Goal: Transaction & Acquisition: Purchase product/service

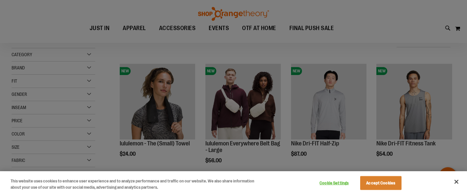
scroll to position [71, 0]
click at [395, 186] on button "Accept Cookies" at bounding box center [380, 183] width 41 height 14
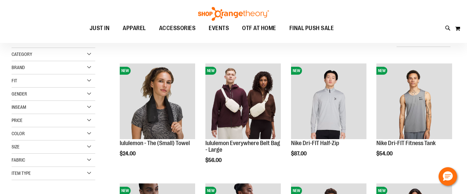
click at [49, 98] on div "Gender" at bounding box center [54, 94] width 84 height 13
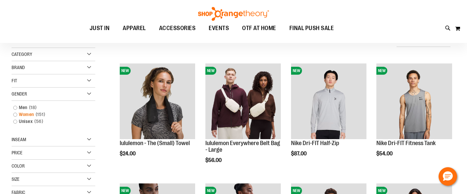
click at [14, 113] on link "Women 151 items" at bounding box center [50, 114] width 80 height 7
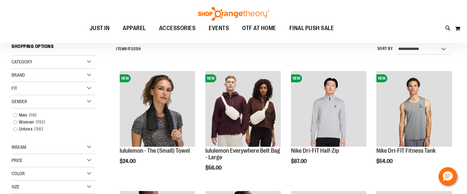
scroll to position [61, 0]
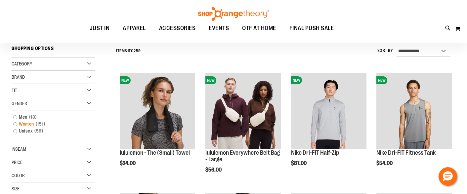
click at [16, 125] on link "Women 151 items" at bounding box center [50, 124] width 80 height 7
click at [15, 124] on link "Women 151 items" at bounding box center [50, 124] width 80 height 7
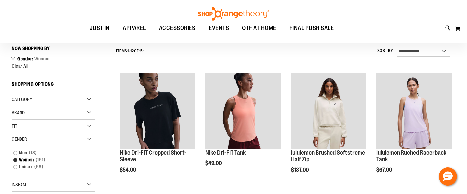
click at [26, 124] on div "Category WOMEN BRANDS Brand" at bounding box center [54, 175] width 84 height 165
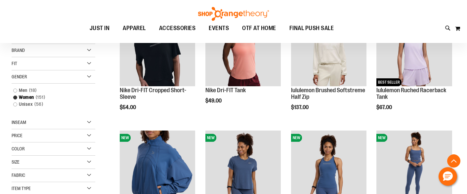
scroll to position [115, 0]
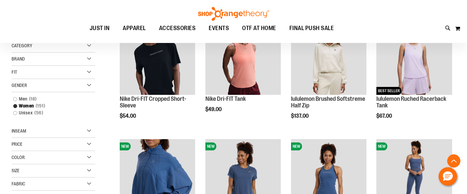
click at [88, 70] on div "Fit" at bounding box center [54, 72] width 84 height 13
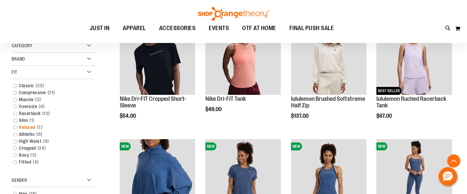
click at [16, 127] on link "Relaxed 7 items" at bounding box center [50, 127] width 80 height 7
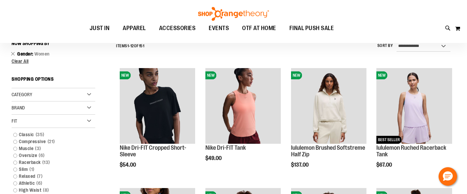
scroll to position [61, 0]
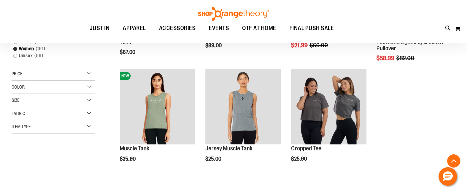
scroll to position [181, 0]
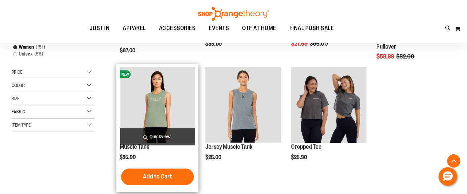
click at [161, 100] on img "product" at bounding box center [158, 105] width 76 height 76
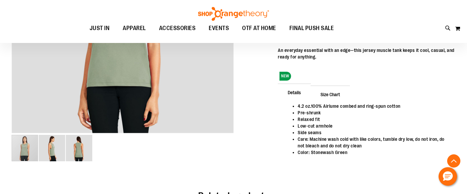
scroll to position [187, 0]
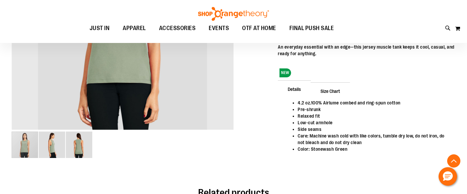
click at [47, 146] on img "image 2 of 3" at bounding box center [52, 145] width 26 height 26
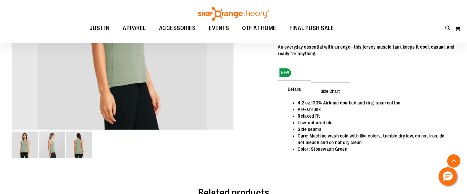
click at [82, 144] on img "image 3 of 3" at bounding box center [79, 145] width 26 height 26
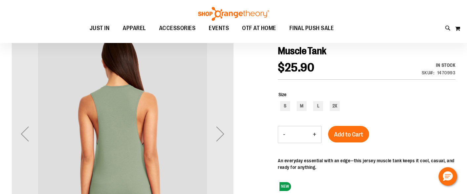
scroll to position [74, 0]
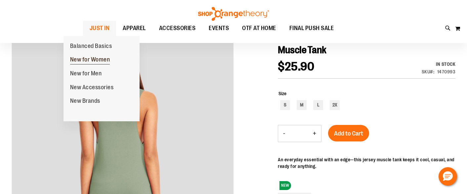
click at [91, 60] on span "New for Women" at bounding box center [90, 60] width 40 height 8
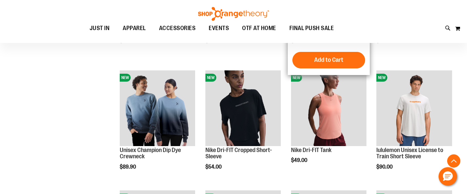
scroll to position [184, 0]
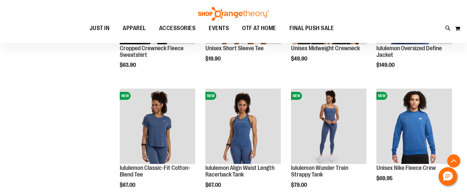
scroll to position [527, 0]
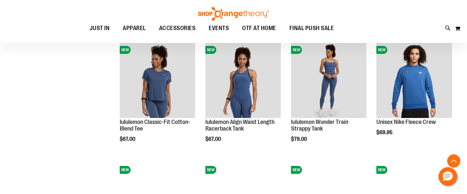
scroll to position [571, 0]
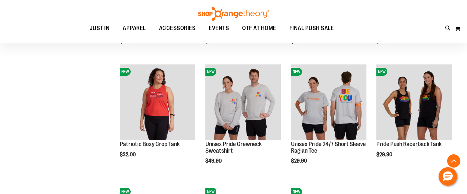
scroll to position [800, 0]
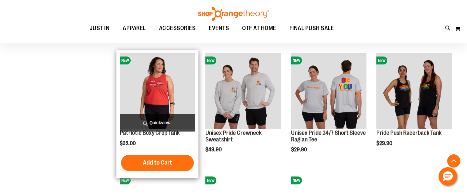
click at [163, 90] on img "product" at bounding box center [158, 91] width 76 height 76
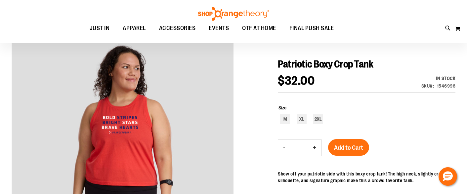
scroll to position [62, 0]
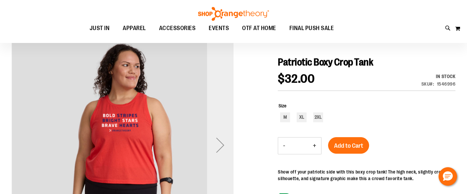
click at [222, 148] on div "Next" at bounding box center [220, 145] width 26 height 26
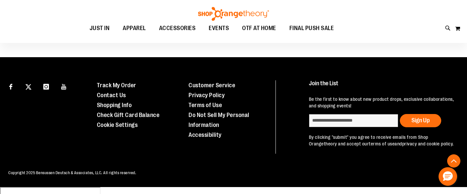
scroll to position [0, 0]
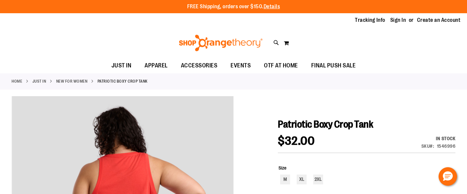
click at [77, 81] on link "New for Women" at bounding box center [71, 81] width 31 height 6
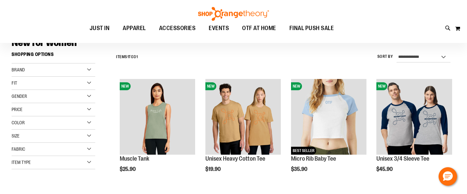
scroll to position [56, 0]
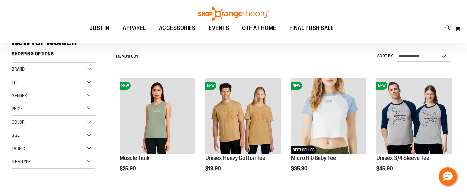
click at [39, 84] on div "Fit" at bounding box center [54, 82] width 84 height 13
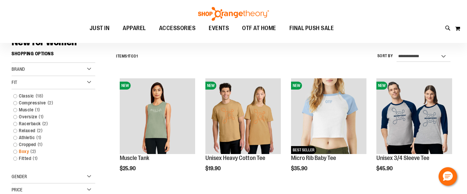
click at [26, 152] on link "Boxy 2 items" at bounding box center [50, 151] width 80 height 7
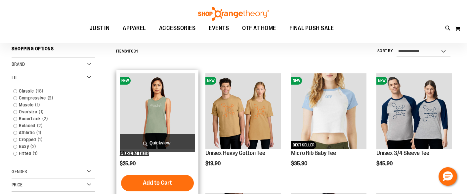
scroll to position [61, 0]
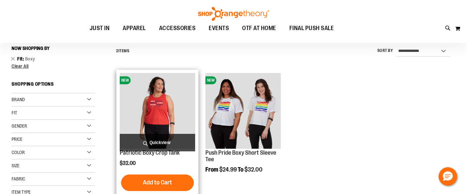
click at [168, 109] on img "product" at bounding box center [158, 111] width 76 height 76
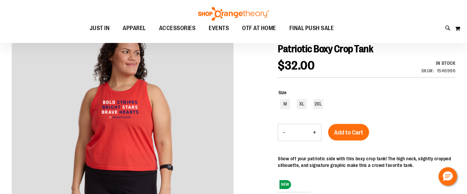
scroll to position [76, 0]
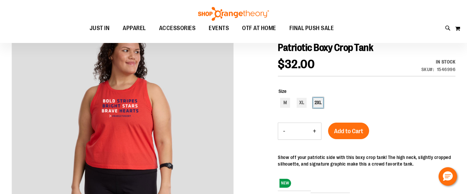
click at [317, 105] on div "2XL" at bounding box center [318, 103] width 10 height 10
type input "***"
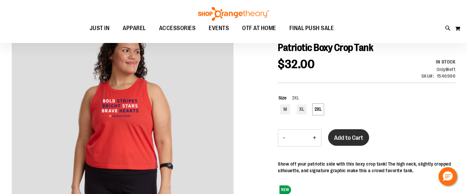
click at [347, 138] on span "Add to Cart" at bounding box center [348, 137] width 29 height 7
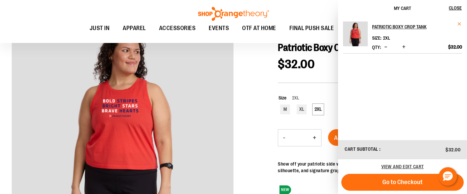
click at [460, 24] on span "Remove item" at bounding box center [459, 23] width 5 height 5
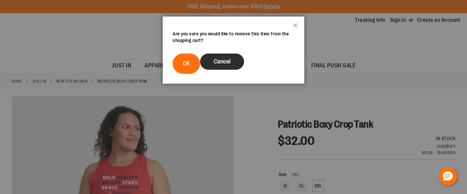
click at [238, 56] on button "Cancel" at bounding box center [222, 62] width 44 height 16
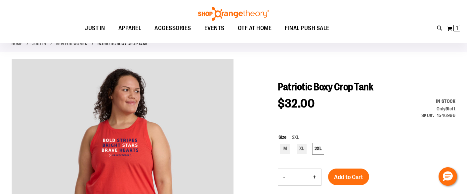
scroll to position [37, 0]
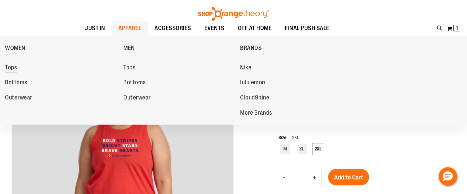
click at [14, 66] on span "Tops" at bounding box center [11, 68] width 12 height 8
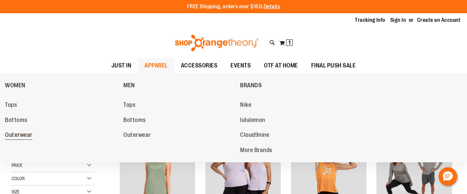
click at [21, 134] on span "Outerwear" at bounding box center [18, 136] width 27 height 8
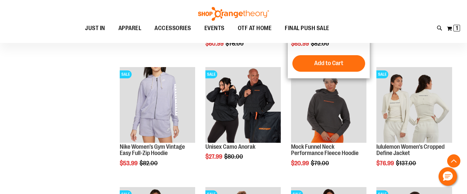
scroll to position [188, 0]
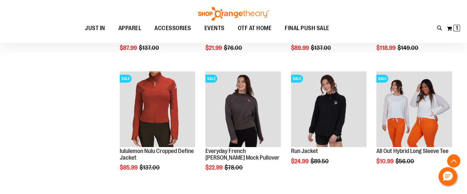
scroll to position [424, 0]
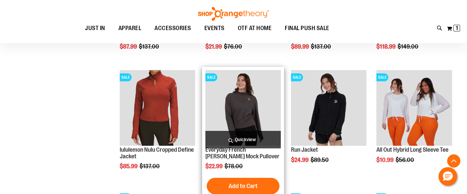
click at [256, 107] on img "product" at bounding box center [243, 108] width 76 height 76
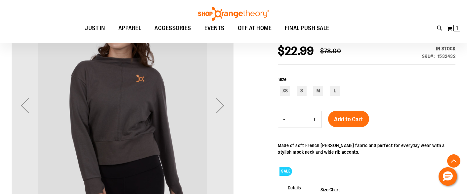
scroll to position [28, 0]
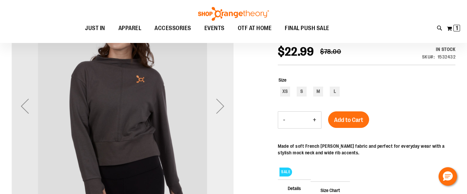
click at [221, 109] on div "Next" at bounding box center [220, 106] width 26 height 26
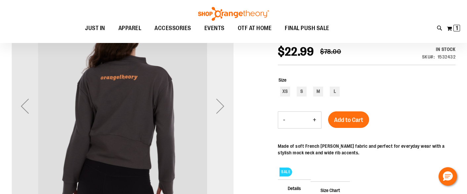
click at [221, 109] on div "Next" at bounding box center [220, 106] width 26 height 26
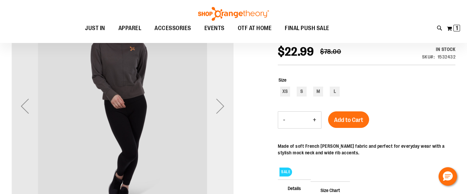
click at [221, 109] on div "Next" at bounding box center [220, 106] width 26 height 26
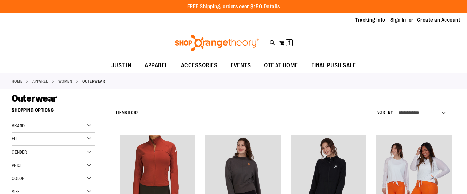
scroll to position [455, 0]
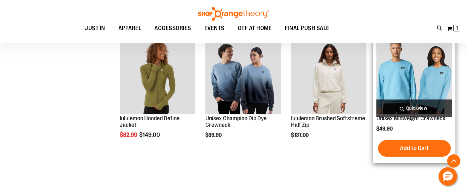
scroll to position [424, 0]
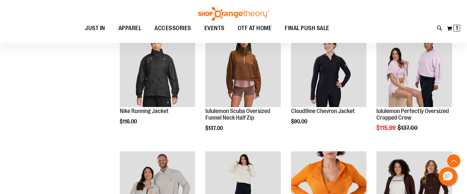
scroll to position [707, 0]
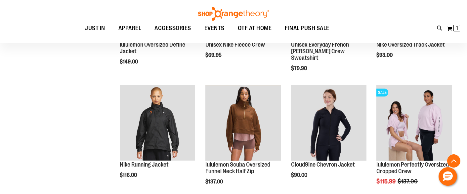
scroll to position [649, 0]
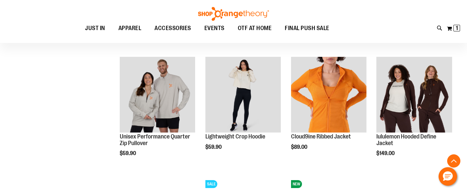
scroll to position [797, 0]
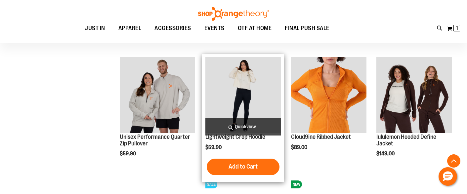
click at [260, 97] on img "product" at bounding box center [243, 95] width 76 height 76
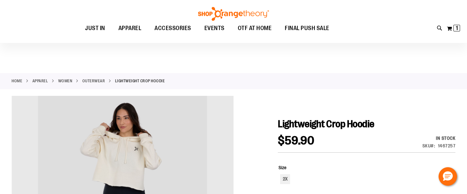
scroll to position [74, 0]
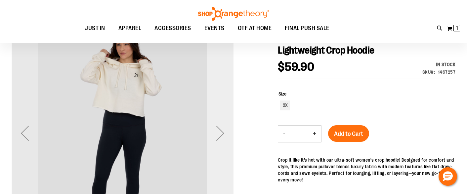
click at [222, 136] on div "Next" at bounding box center [220, 133] width 26 height 26
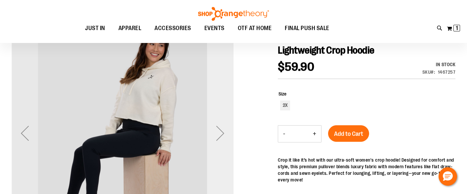
click at [222, 136] on div "Next" at bounding box center [220, 133] width 26 height 26
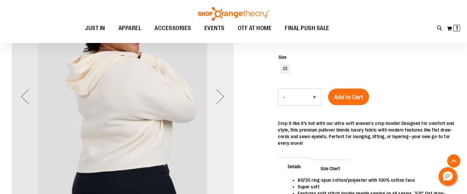
scroll to position [111, 0]
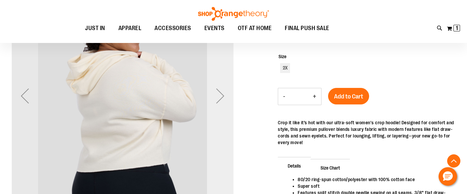
click at [220, 99] on div "Next" at bounding box center [220, 96] width 26 height 26
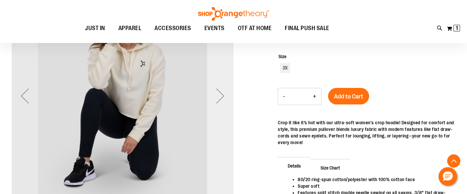
click at [220, 97] on div "Next" at bounding box center [220, 96] width 26 height 26
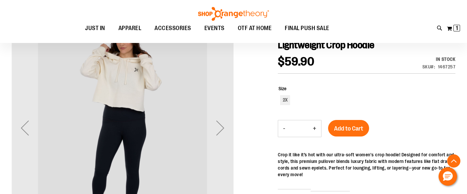
scroll to position [69, 0]
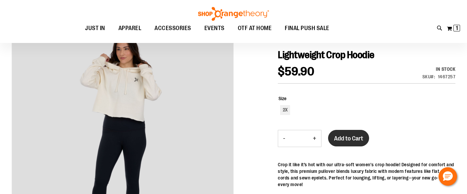
click at [350, 134] on button "Add to Cart" at bounding box center [348, 138] width 41 height 17
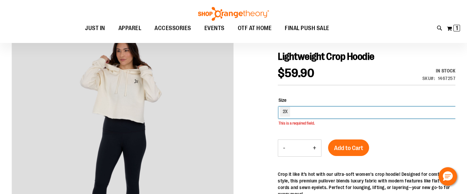
scroll to position [67, 0]
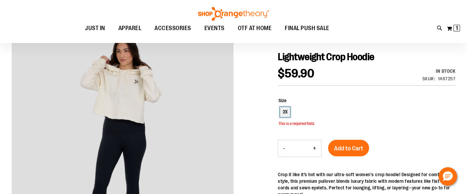
click at [282, 113] on div "2X" at bounding box center [285, 112] width 10 height 10
type input "***"
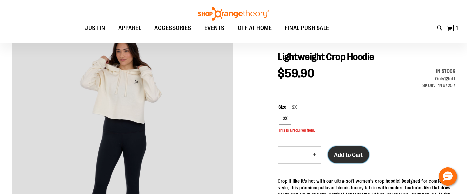
click at [353, 154] on span "Add to Cart" at bounding box center [348, 154] width 29 height 7
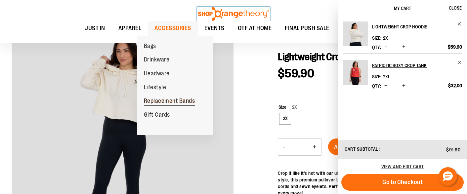
click at [169, 101] on span "Replacement Bands" at bounding box center [169, 102] width 51 height 8
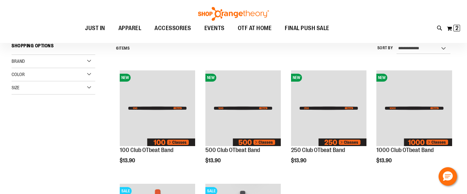
scroll to position [62, 0]
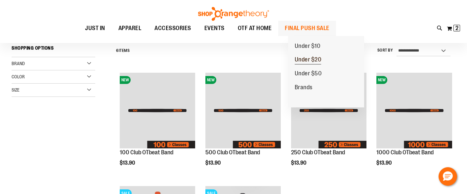
click at [311, 63] on span "Under $20" at bounding box center [307, 60] width 27 height 8
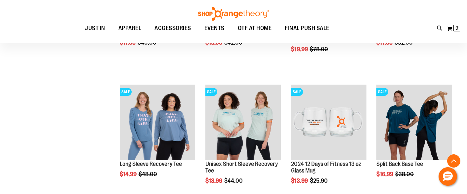
scroll to position [182, 0]
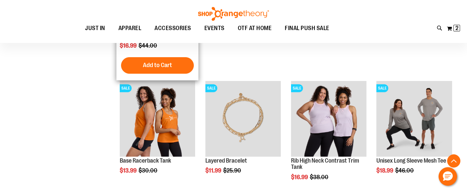
scroll to position [450, 0]
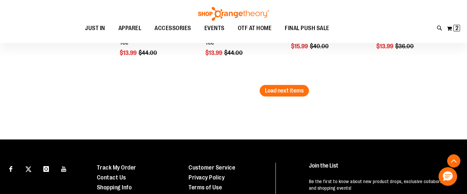
scroll to position [1232, 0]
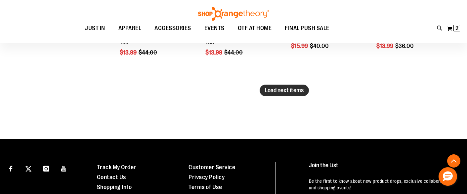
click at [283, 90] on span "Load next items" at bounding box center [284, 90] width 39 height 7
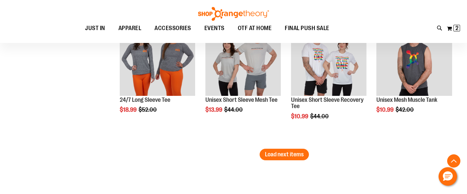
scroll to position [1565, 0]
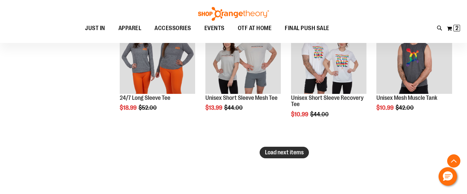
click at [285, 151] on span "Load next items" at bounding box center [284, 152] width 39 height 7
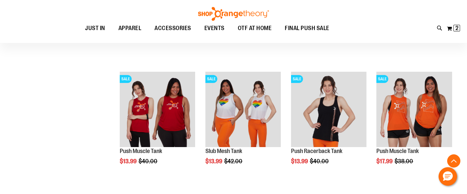
scroll to position [1908, 0]
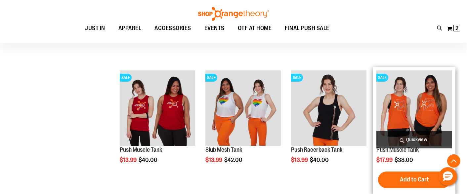
click at [400, 99] on img "product" at bounding box center [414, 108] width 76 height 76
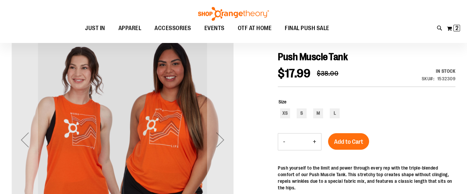
scroll to position [68, 0]
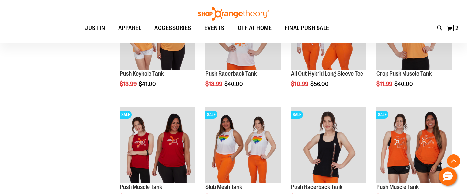
scroll to position [292, 0]
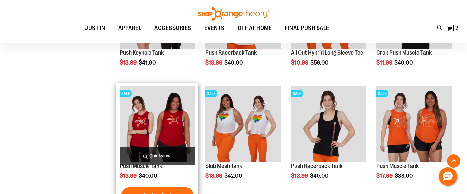
click at [164, 127] on img "product" at bounding box center [158, 124] width 76 height 76
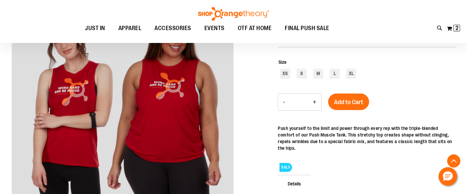
scroll to position [110, 0]
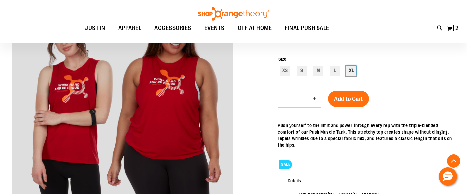
click at [351, 73] on div "XL" at bounding box center [351, 71] width 10 height 10
type input "***"
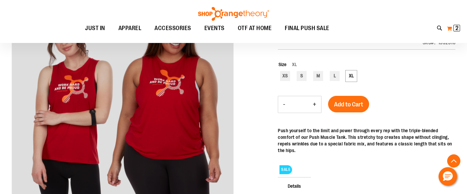
click at [454, 28] on span "2 2 items" at bounding box center [456, 28] width 7 height 7
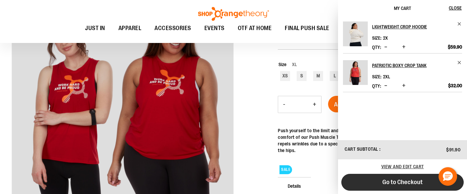
click at [412, 183] on span "Go to Checkout" at bounding box center [402, 181] width 40 height 7
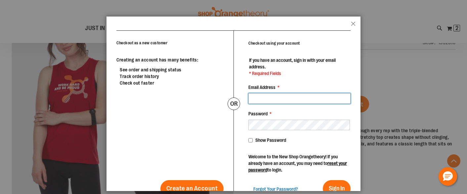
scroll to position [15, 0]
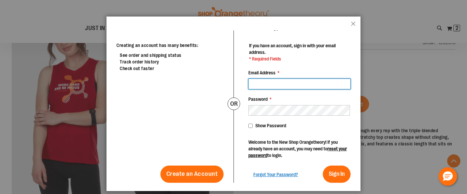
click at [273, 87] on input "Email Address *" at bounding box center [299, 84] width 102 height 11
type input "**********"
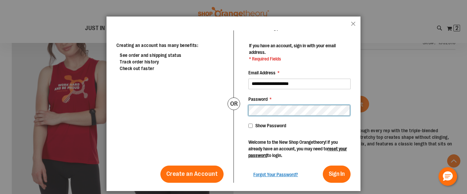
click at [323, 166] on button "Sign In" at bounding box center [337, 174] width 28 height 17
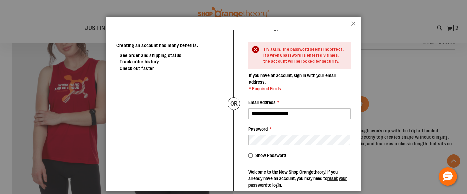
scroll to position [50, 0]
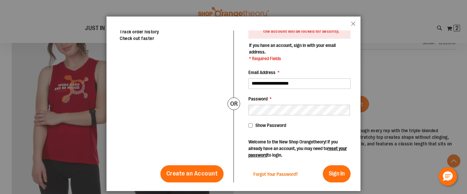
click at [292, 176] on span "Forgot Your Password?" at bounding box center [275, 174] width 45 height 5
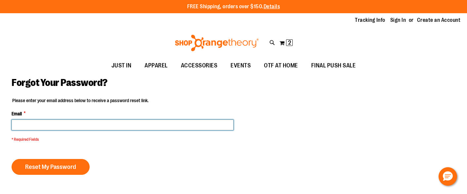
click at [74, 125] on input "Email *" at bounding box center [123, 125] width 222 height 11
type input "**********"
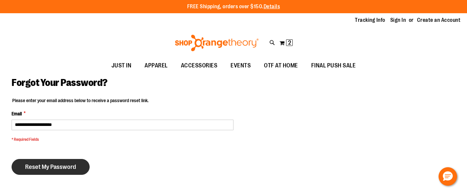
click at [64, 168] on span "Reset My Password" at bounding box center [50, 166] width 51 height 7
